Goal: Download file/media

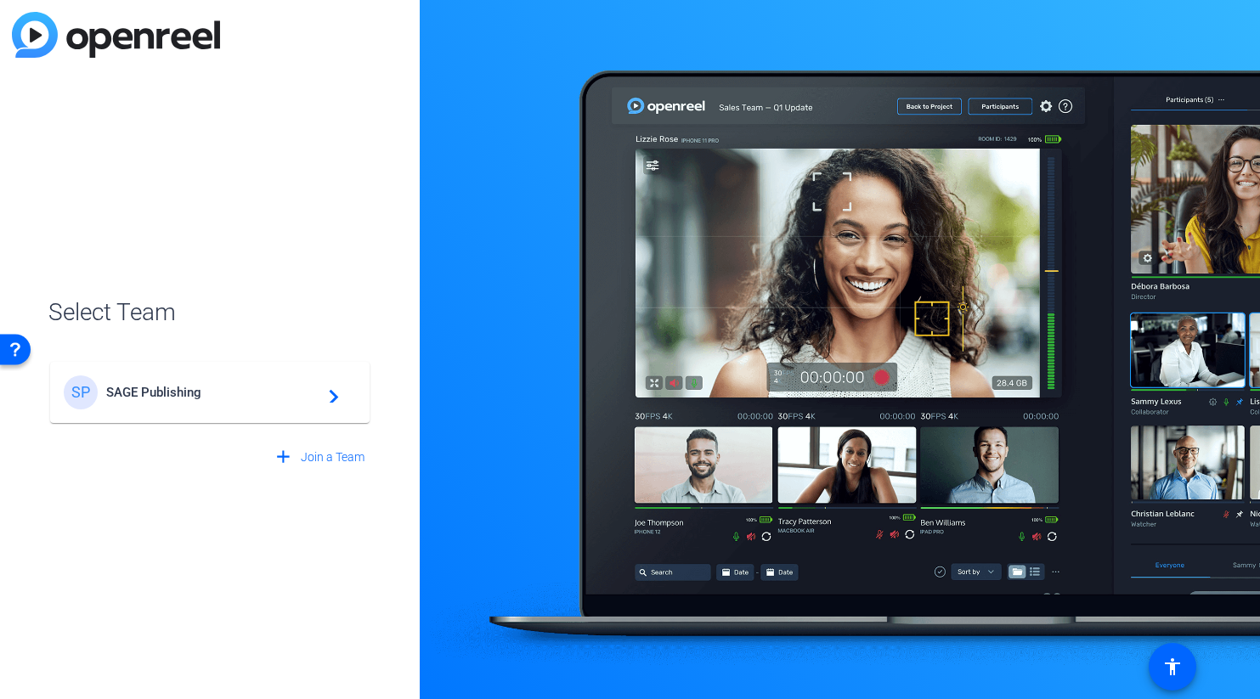
click at [179, 395] on span "SAGE Publishing" at bounding box center [212, 392] width 212 height 15
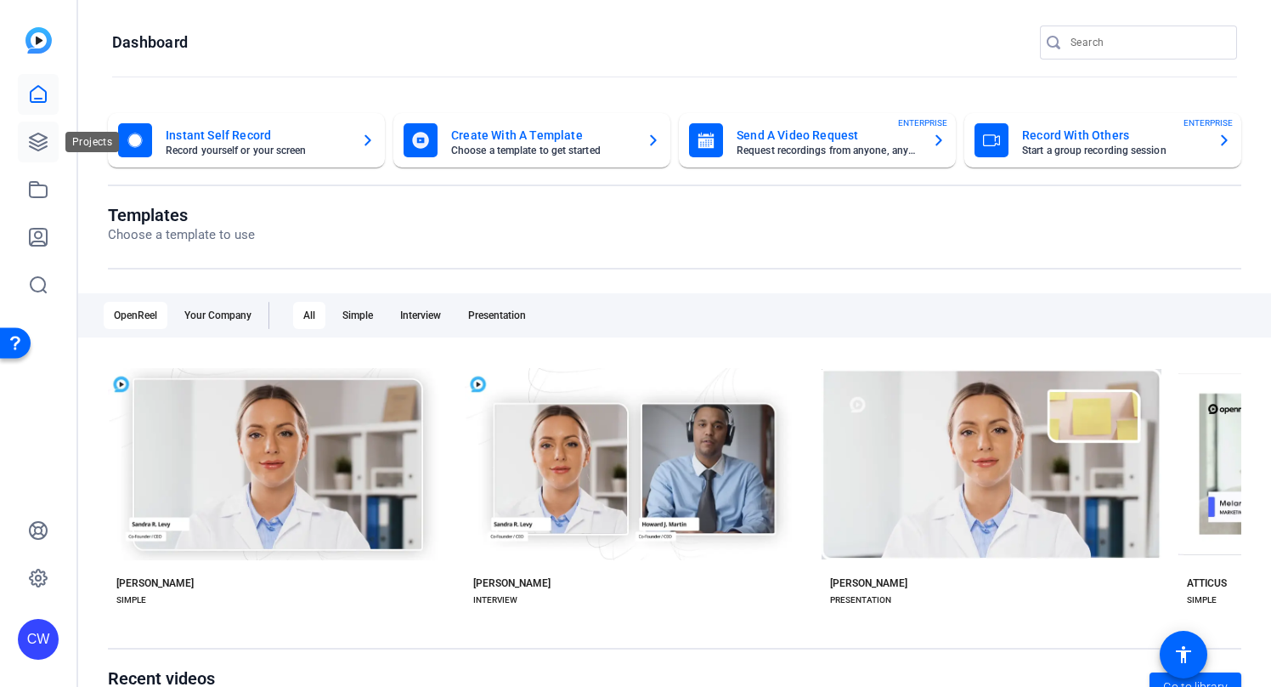
click at [39, 131] on link at bounding box center [38, 142] width 41 height 41
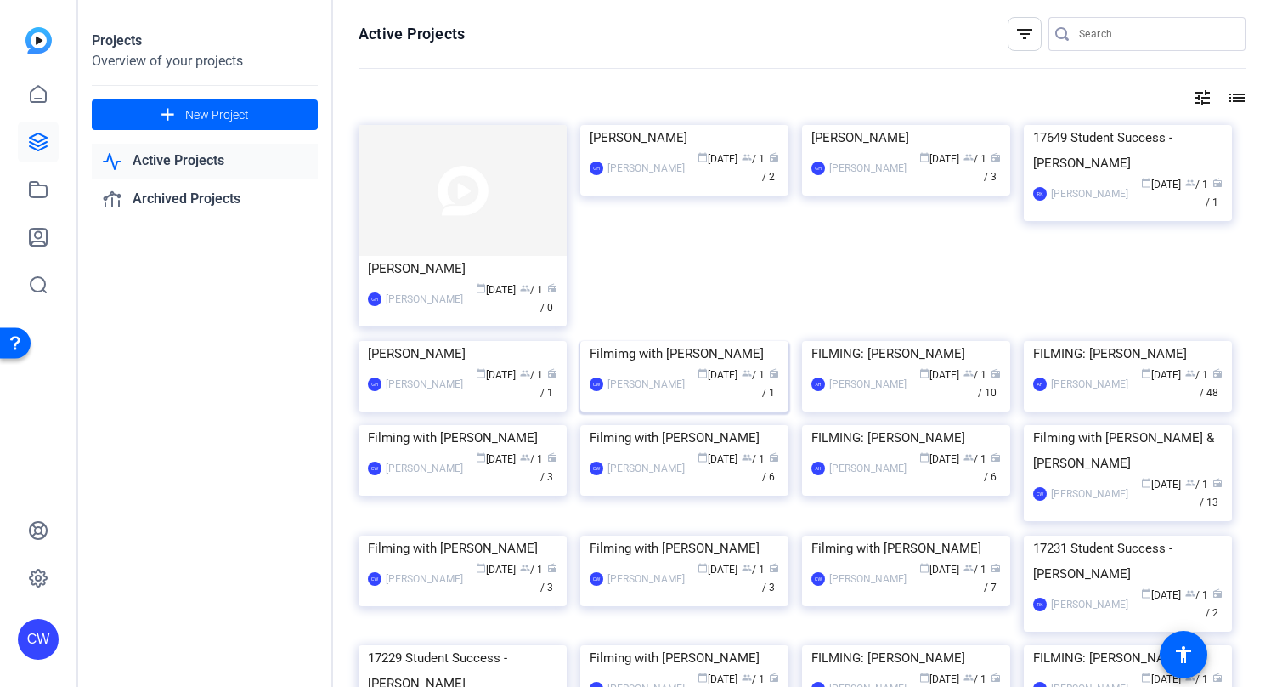
click at [670, 341] on img at bounding box center [684, 341] width 208 height 0
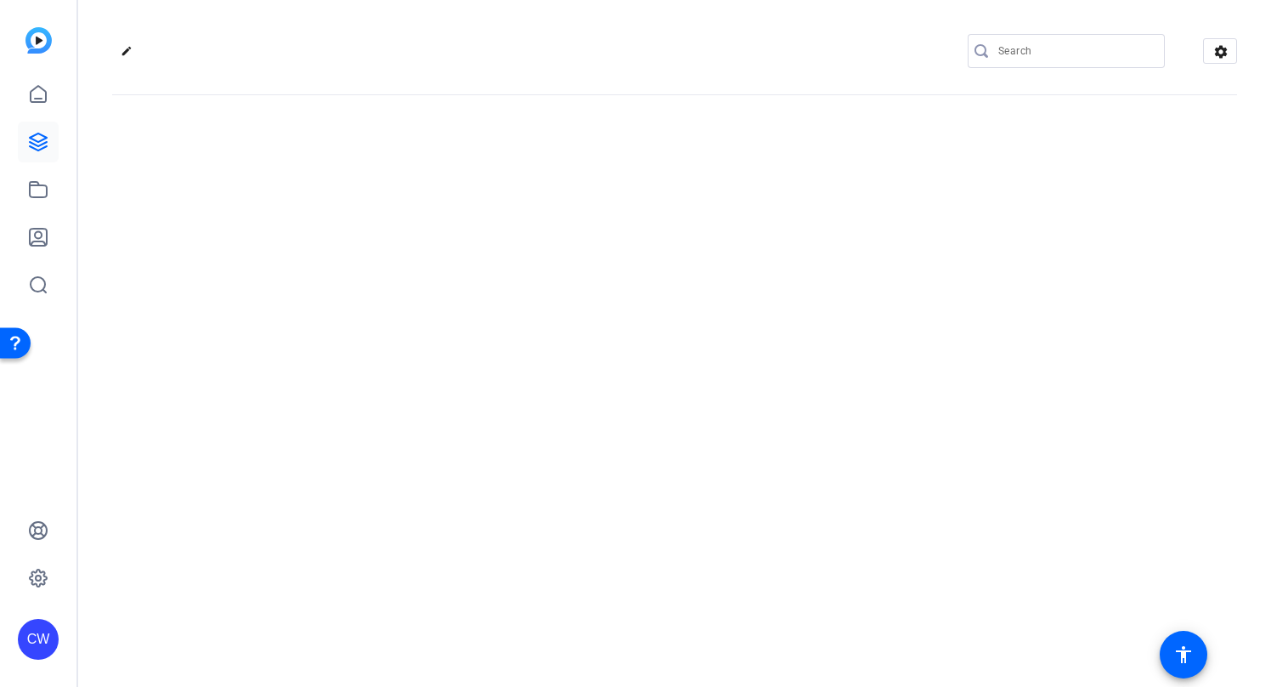
click at [670, 410] on div "edit settings" at bounding box center [674, 343] width 1193 height 687
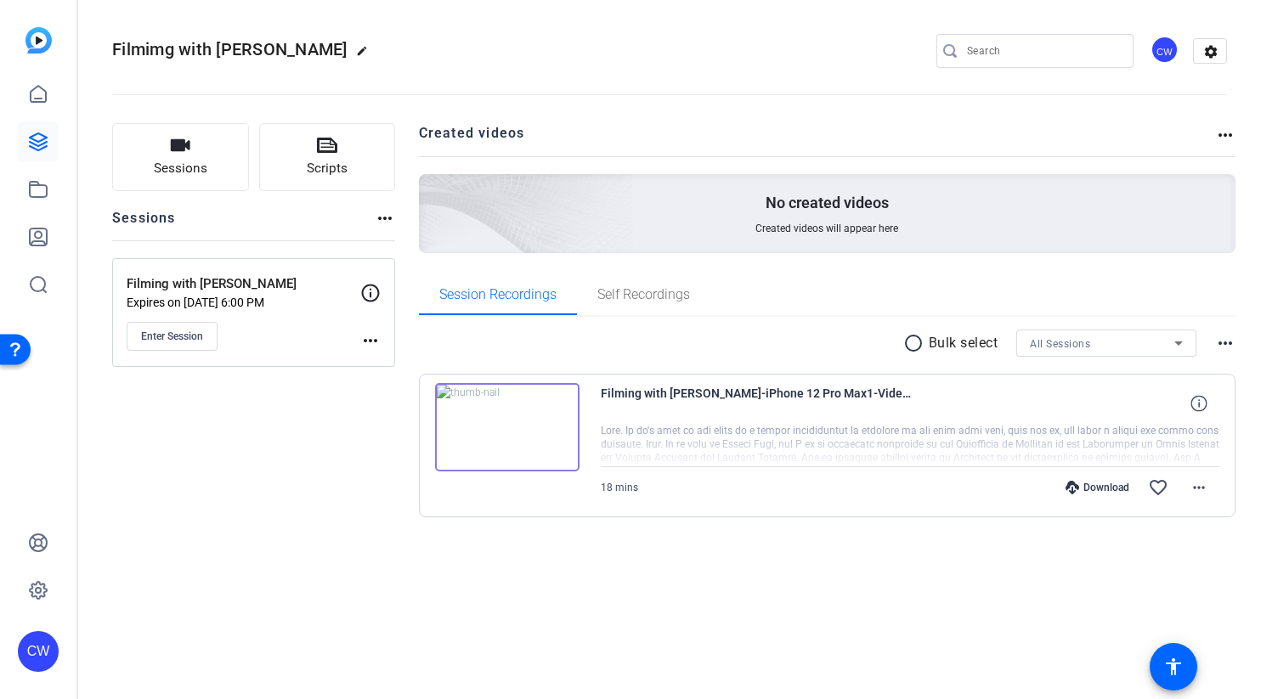
click at [1094, 548] on div "radio_button_unchecked Bulk select All Sessions more_horiz Filming with [PERSON…" at bounding box center [827, 444] width 817 height 255
click at [1202, 487] on mat-icon "more_horiz" at bounding box center [1199, 488] width 20 height 20
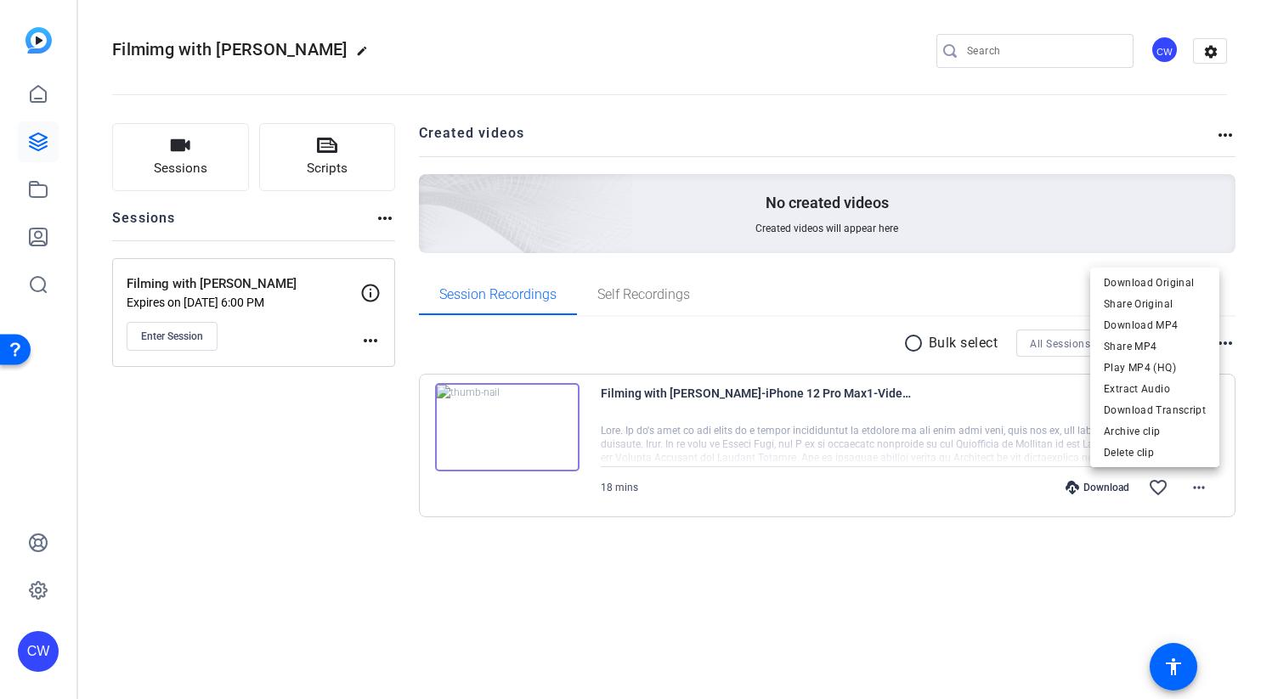
click at [1049, 591] on div at bounding box center [630, 349] width 1261 height 699
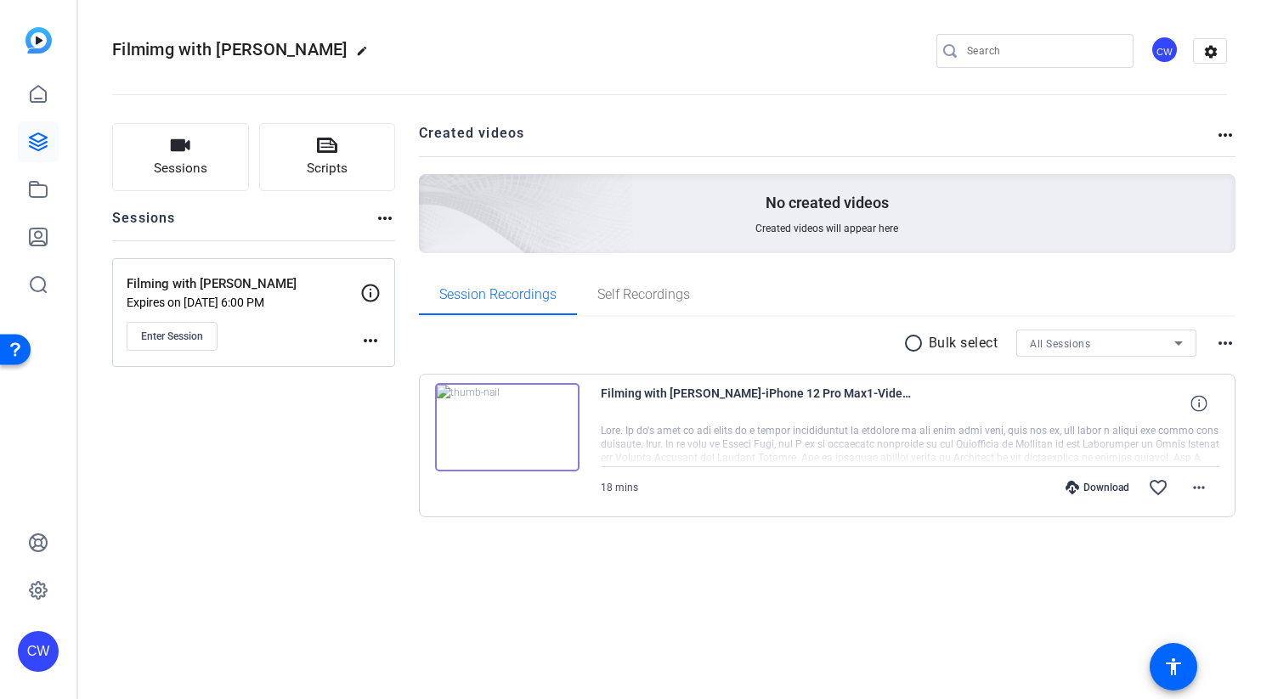
click at [1082, 488] on div "Download" at bounding box center [1097, 488] width 81 height 14
click at [1202, 487] on mat-icon "more_horiz" at bounding box center [1199, 488] width 20 height 20
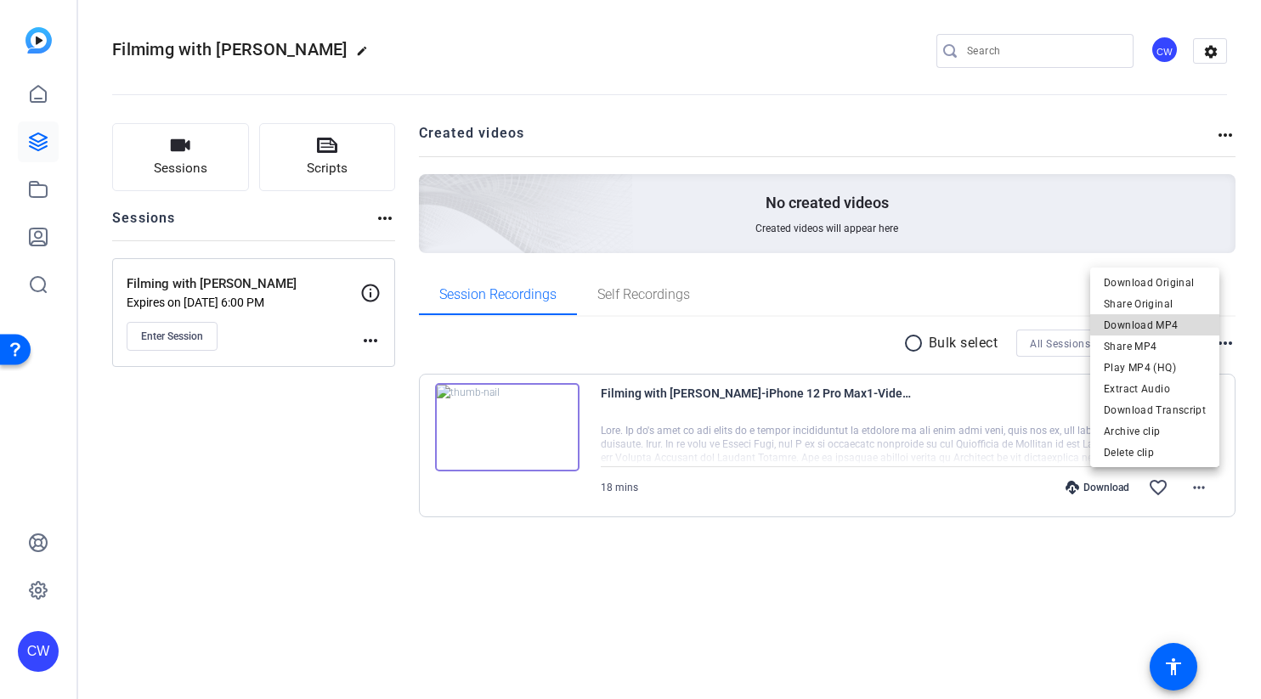
click at [1174, 323] on span "Download MP4" at bounding box center [1155, 325] width 102 height 20
